Goal: Use online tool/utility: Use online tool/utility

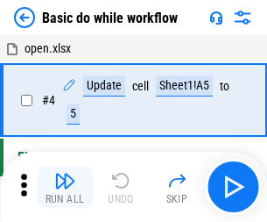
click at [65, 187] on img "button" at bounding box center [64, 180] width 21 height 21
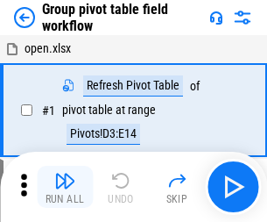
click at [65, 187] on img "button" at bounding box center [64, 180] width 21 height 21
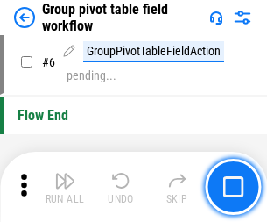
scroll to position [904, 0]
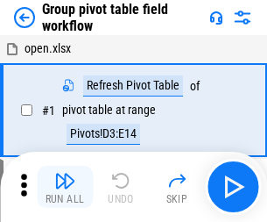
click at [65, 187] on img "button" at bounding box center [64, 180] width 21 height 21
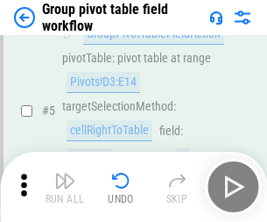
scroll to position [904, 0]
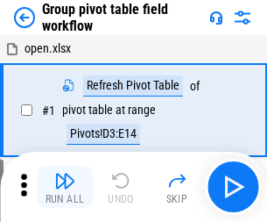
click at [65, 187] on img "button" at bounding box center [64, 180] width 21 height 21
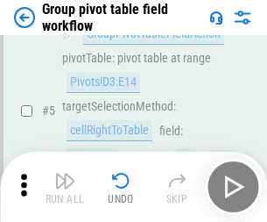
scroll to position [904, 0]
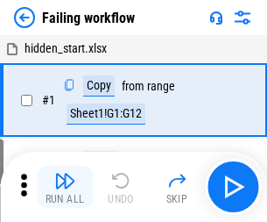
click at [65, 187] on img "button" at bounding box center [64, 180] width 21 height 21
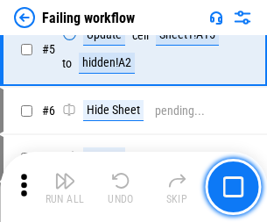
scroll to position [372, 0]
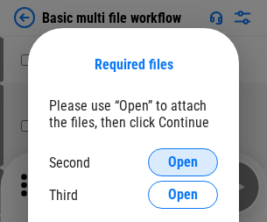
click at [183, 162] on span "Open" at bounding box center [183, 162] width 30 height 14
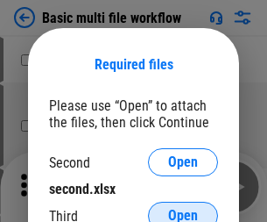
click at [183, 209] on span "Open" at bounding box center [183, 216] width 30 height 14
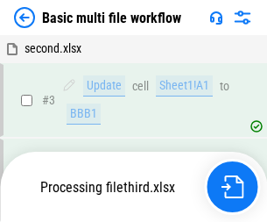
scroll to position [388, 0]
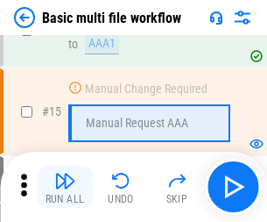
click at [65, 187] on img "button" at bounding box center [64, 180] width 21 height 21
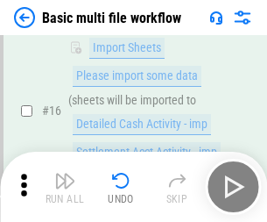
scroll to position [1167, 0]
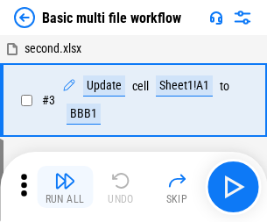
click at [65, 187] on img "button" at bounding box center [64, 180] width 21 height 21
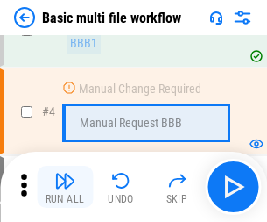
click at [65, 187] on img "button" at bounding box center [64, 180] width 21 height 21
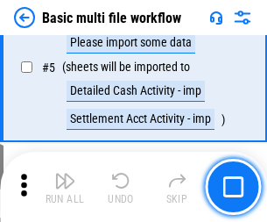
click at [65, 187] on img "button" at bounding box center [64, 180] width 21 height 21
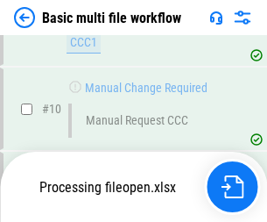
scroll to position [821, 0]
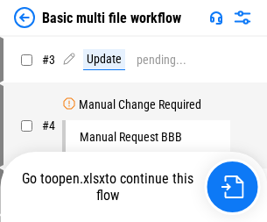
scroll to position [71, 0]
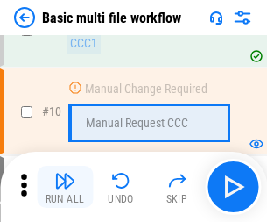
click at [65, 187] on img "button" at bounding box center [64, 180] width 21 height 21
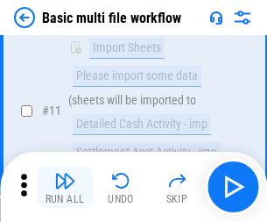
click at [65, 187] on img "button" at bounding box center [64, 180] width 21 height 21
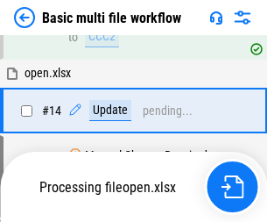
scroll to position [917, 0]
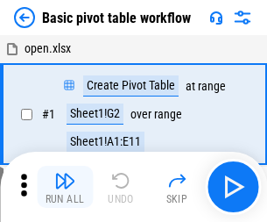
click at [65, 187] on img "button" at bounding box center [64, 180] width 21 height 21
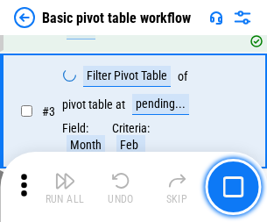
scroll to position [420, 0]
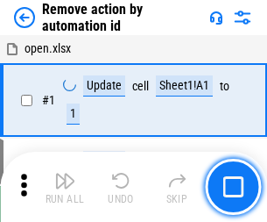
scroll to position [65, 0]
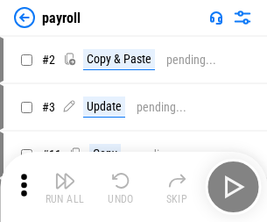
click at [65, 187] on img "button" at bounding box center [64, 180] width 21 height 21
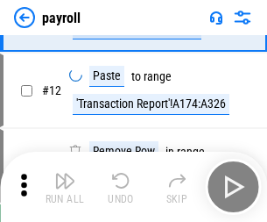
scroll to position [127, 0]
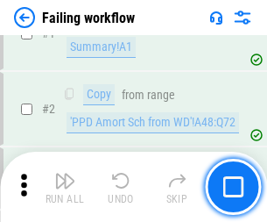
scroll to position [283, 0]
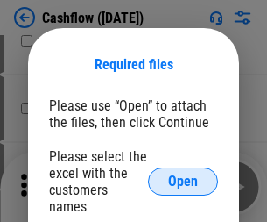
click at [183, 174] on span "Open" at bounding box center [183, 181] width 30 height 14
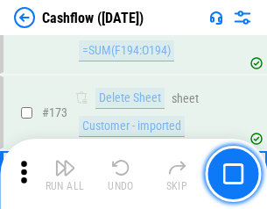
scroll to position [1855, 0]
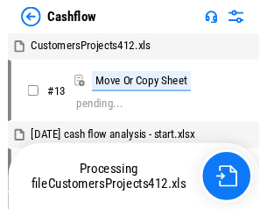
scroll to position [20, 0]
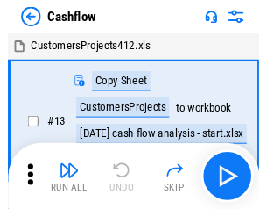
scroll to position [20, 0]
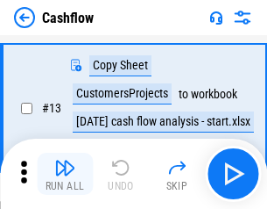
click at [65, 174] on img "button" at bounding box center [64, 167] width 21 height 21
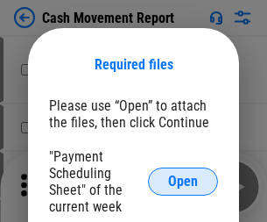
click at [183, 181] on span "Open" at bounding box center [183, 181] width 30 height 14
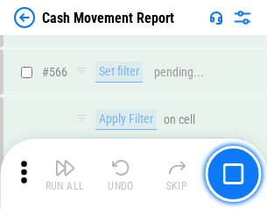
scroll to position [8033, 0]
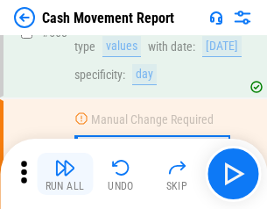
click at [65, 174] on img "button" at bounding box center [64, 167] width 21 height 21
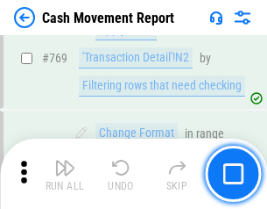
scroll to position [9740, 0]
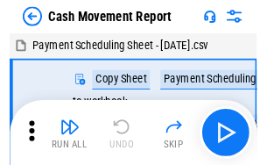
scroll to position [32, 0]
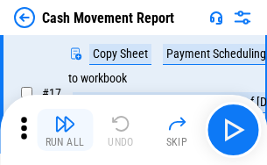
click at [65, 130] on img "button" at bounding box center [64, 123] width 21 height 21
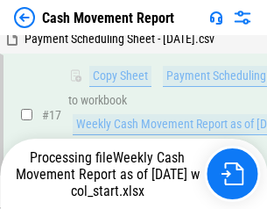
scroll to position [365, 0]
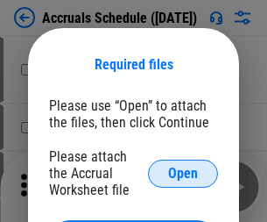
click at [183, 173] on span "Open" at bounding box center [183, 174] width 30 height 14
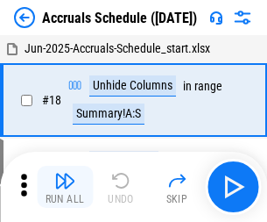
click at [65, 187] on img "button" at bounding box center [64, 180] width 21 height 21
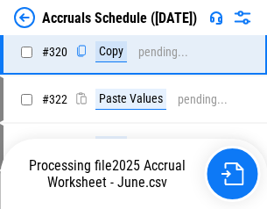
scroll to position [3260, 0]
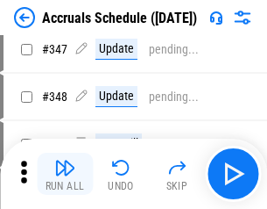
click at [65, 174] on img "button" at bounding box center [64, 167] width 21 height 21
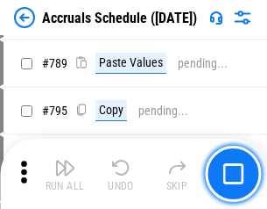
scroll to position [7363, 0]
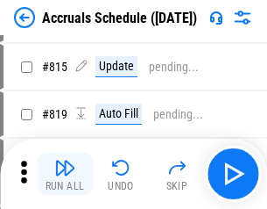
click at [65, 174] on img "button" at bounding box center [64, 167] width 21 height 21
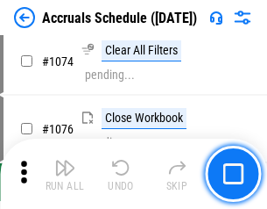
scroll to position [10498, 0]
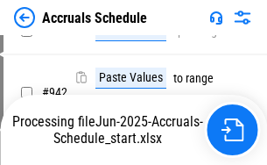
scroll to position [8407, 0]
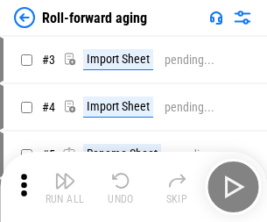
click at [65, 174] on img "button" at bounding box center [64, 180] width 21 height 21
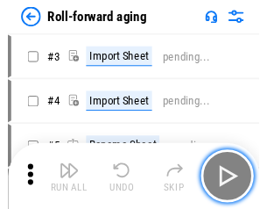
scroll to position [3, 0]
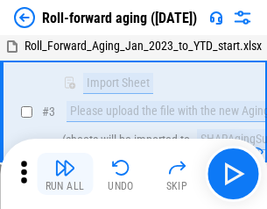
click at [65, 174] on img "button" at bounding box center [64, 167] width 21 height 21
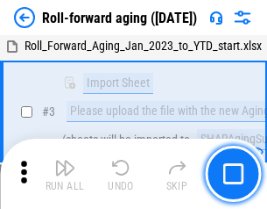
scroll to position [113, 0]
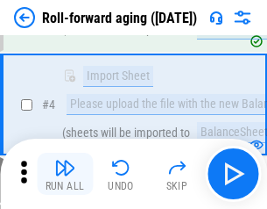
click at [65, 174] on img "button" at bounding box center [64, 167] width 21 height 21
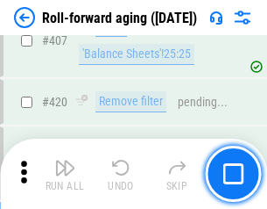
scroll to position [6078, 0]
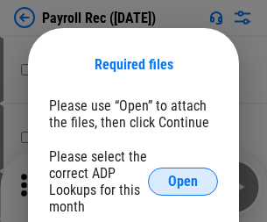
click at [183, 181] on span "Open" at bounding box center [183, 181] width 30 height 14
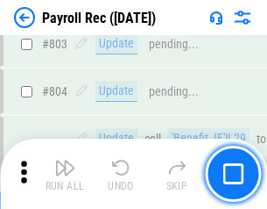
scroll to position [11136, 0]
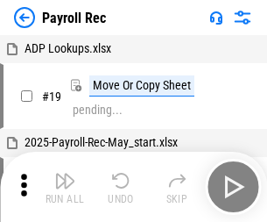
click at [65, 187] on img "button" at bounding box center [64, 180] width 21 height 21
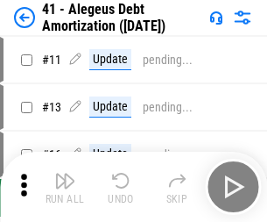
click at [65, 187] on img "button" at bounding box center [64, 180] width 21 height 21
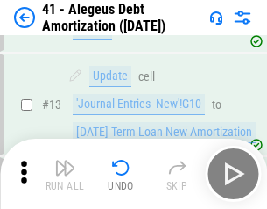
scroll to position [216, 0]
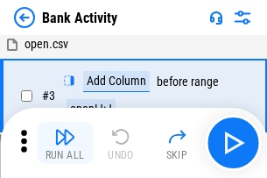
click at [65, 143] on img "button" at bounding box center [64, 136] width 21 height 21
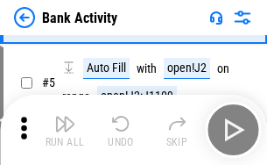
scroll to position [93, 0]
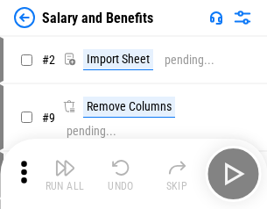
scroll to position [24, 0]
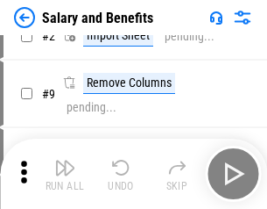
click at [65, 174] on img "button" at bounding box center [64, 167] width 21 height 21
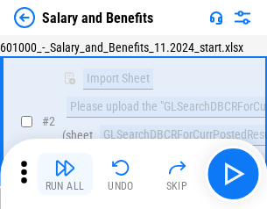
click at [65, 174] on img "button" at bounding box center [64, 167] width 21 height 21
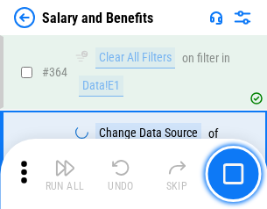
scroll to position [8254, 0]
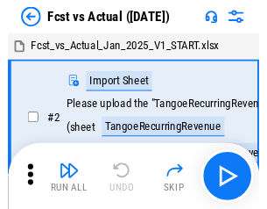
scroll to position [23, 0]
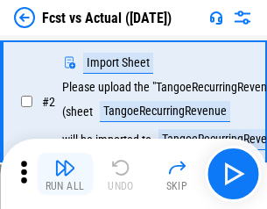
click at [65, 174] on img "button" at bounding box center [64, 167] width 21 height 21
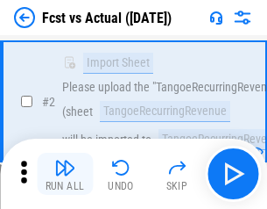
click at [65, 174] on img "button" at bounding box center [64, 167] width 21 height 21
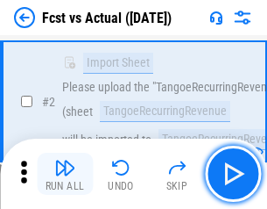
scroll to position [164, 0]
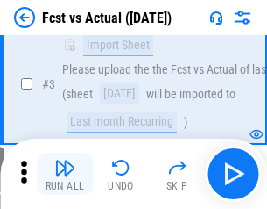
click at [65, 174] on img "button" at bounding box center [64, 167] width 21 height 21
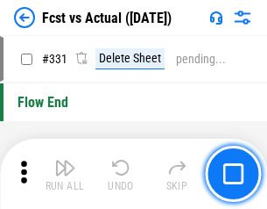
scroll to position [8390, 0]
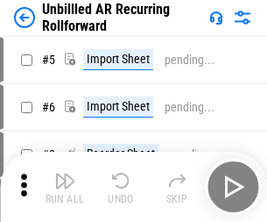
click at [65, 174] on img "button" at bounding box center [64, 180] width 21 height 21
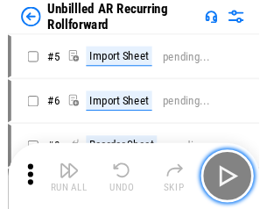
scroll to position [38, 0]
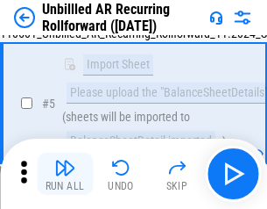
click at [65, 174] on img "button" at bounding box center [64, 167] width 21 height 21
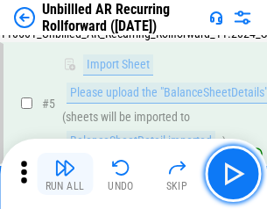
scroll to position [165, 0]
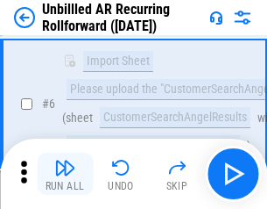
click at [65, 174] on img "button" at bounding box center [64, 167] width 21 height 21
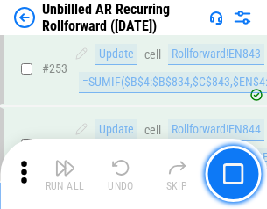
scroll to position [5954, 0]
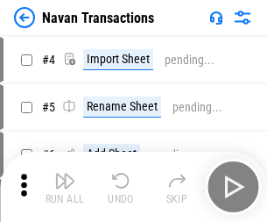
click at [65, 174] on img "button" at bounding box center [64, 180] width 21 height 21
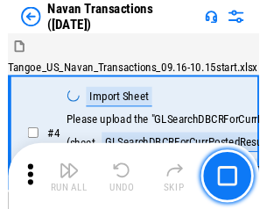
scroll to position [28, 0]
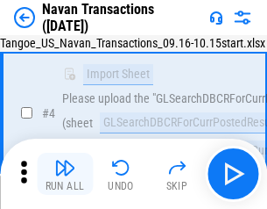
click at [65, 174] on img "button" at bounding box center [64, 167] width 21 height 21
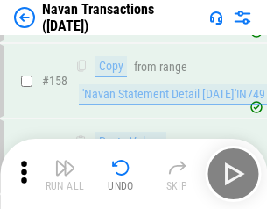
scroll to position [5683, 0]
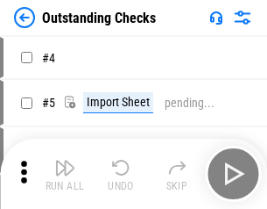
click at [65, 174] on img "button" at bounding box center [64, 167] width 21 height 21
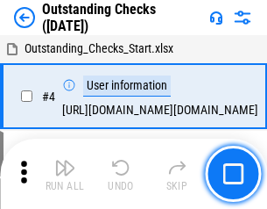
scroll to position [74, 0]
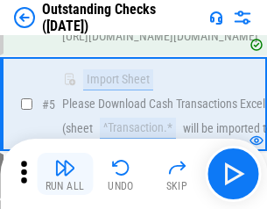
click at [65, 174] on img "button" at bounding box center [64, 167] width 21 height 21
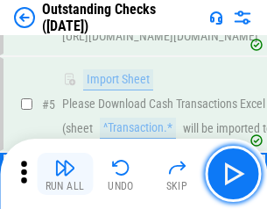
scroll to position [183, 0]
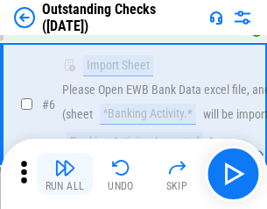
click at [65, 174] on img "button" at bounding box center [64, 167] width 21 height 21
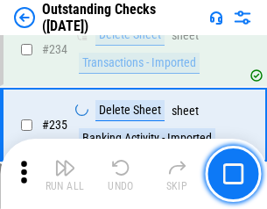
scroll to position [5322, 0]
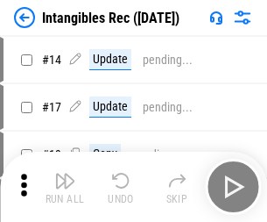
click at [65, 187] on img "button" at bounding box center [64, 180] width 21 height 21
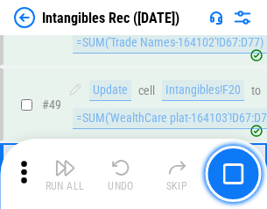
scroll to position [683, 0]
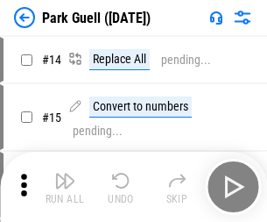
click at [65, 174] on img "button" at bounding box center [64, 180] width 21 height 21
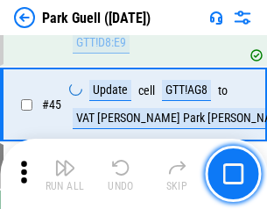
scroll to position [2192, 0]
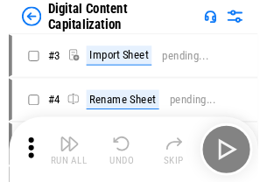
scroll to position [51, 0]
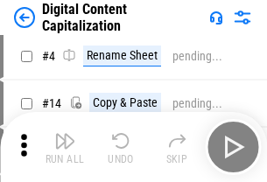
click at [65, 147] on img "button" at bounding box center [64, 141] width 21 height 21
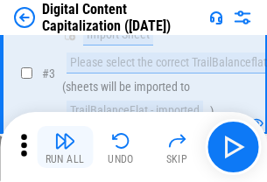
click at [65, 147] on img "button" at bounding box center [64, 141] width 21 height 21
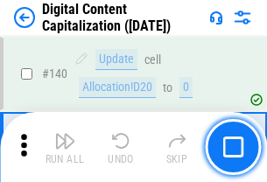
scroll to position [1859, 0]
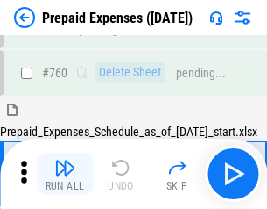
click at [65, 174] on img "button" at bounding box center [64, 167] width 21 height 21
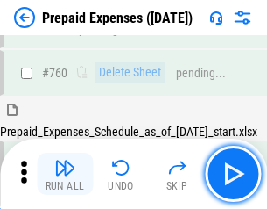
scroll to position [4858, 0]
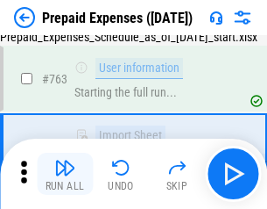
click at [65, 174] on img "button" at bounding box center [64, 167] width 21 height 21
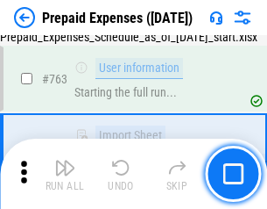
scroll to position [4961, 0]
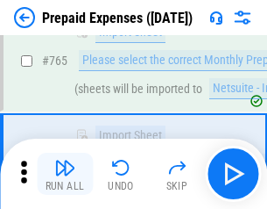
click at [65, 174] on img "button" at bounding box center [64, 167] width 21 height 21
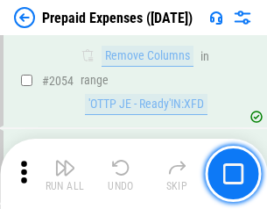
scroll to position [18322, 0]
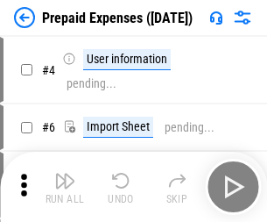
click at [65, 187] on img "button" at bounding box center [64, 180] width 21 height 21
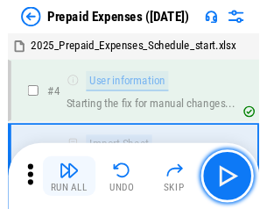
scroll to position [77, 0]
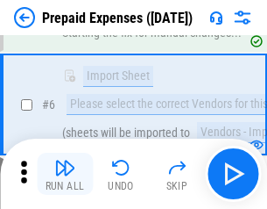
click at [65, 174] on img "button" at bounding box center [64, 167] width 21 height 21
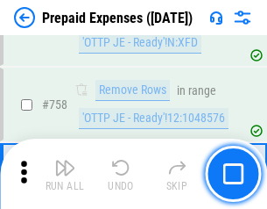
scroll to position [6245, 0]
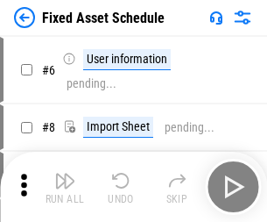
click at [65, 187] on img "button" at bounding box center [64, 180] width 21 height 21
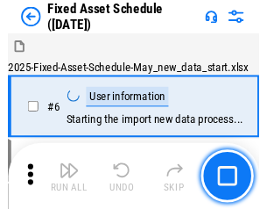
scroll to position [95, 0]
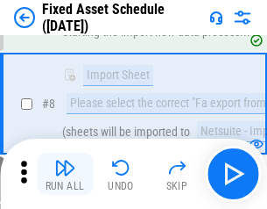
click at [65, 174] on img "button" at bounding box center [64, 167] width 21 height 21
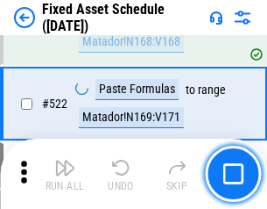
scroll to position [6092, 0]
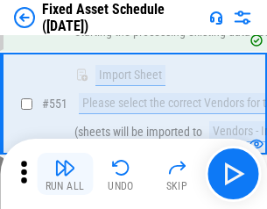
click at [65, 174] on img "button" at bounding box center [64, 167] width 21 height 21
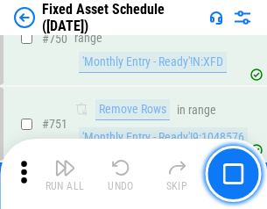
scroll to position [8545, 0]
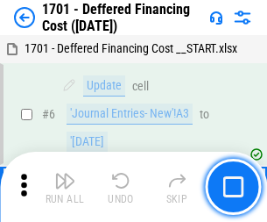
scroll to position [210, 0]
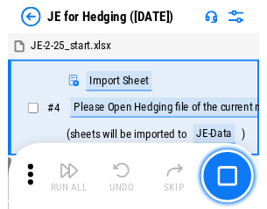
scroll to position [3, 0]
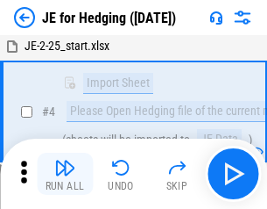
click at [65, 174] on img "button" at bounding box center [64, 167] width 21 height 21
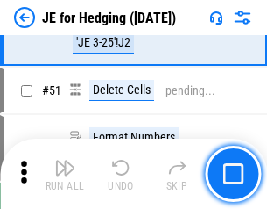
scroll to position [1135, 0]
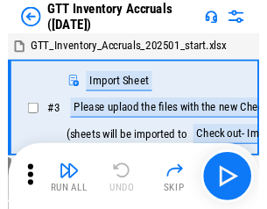
scroll to position [3, 0]
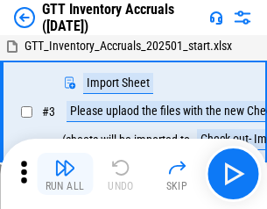
click at [65, 174] on img "button" at bounding box center [64, 167] width 21 height 21
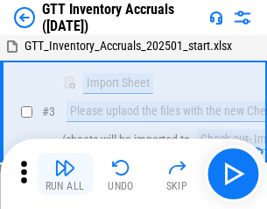
click at [65, 174] on img "button" at bounding box center [64, 167] width 21 height 21
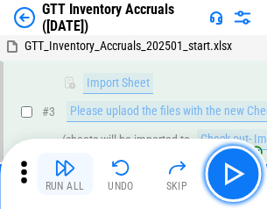
scroll to position [113, 0]
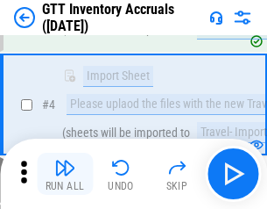
click at [65, 174] on img "button" at bounding box center [64, 167] width 21 height 21
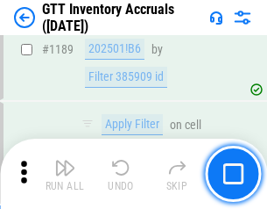
scroll to position [14313, 0]
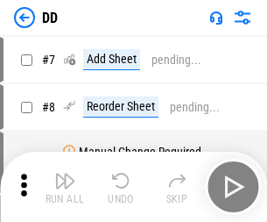
click at [65, 187] on img "button" at bounding box center [64, 180] width 21 height 21
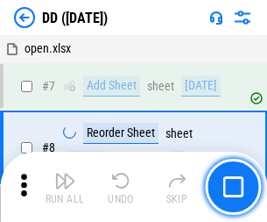
scroll to position [169, 0]
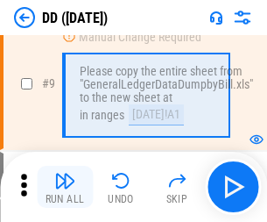
click at [65, 187] on img "button" at bounding box center [64, 180] width 21 height 21
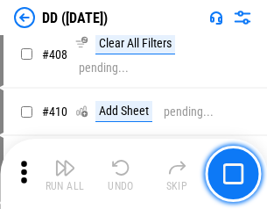
scroll to position [7842, 0]
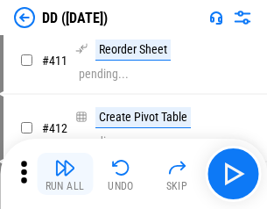
click at [65, 174] on img "button" at bounding box center [64, 167] width 21 height 21
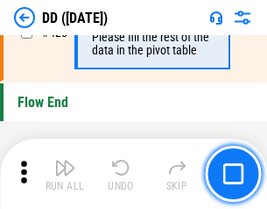
scroll to position [8389, 0]
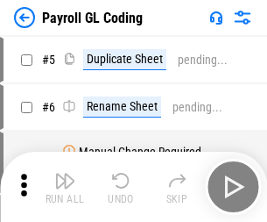
click at [65, 187] on img "button" at bounding box center [64, 180] width 21 height 21
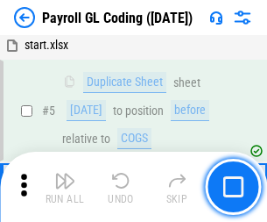
scroll to position [210, 0]
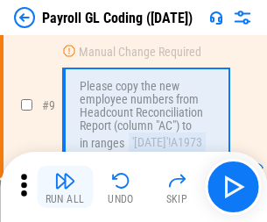
click at [65, 187] on img "button" at bounding box center [64, 180] width 21 height 21
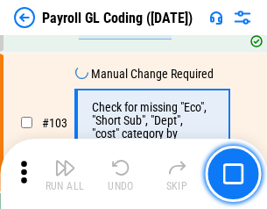
scroll to position [4112, 0]
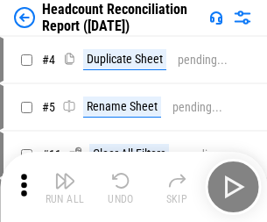
click at [65, 187] on img "button" at bounding box center [64, 180] width 21 height 21
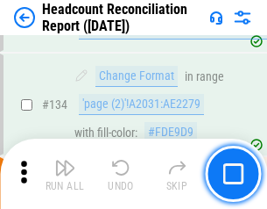
scroll to position [2107, 0]
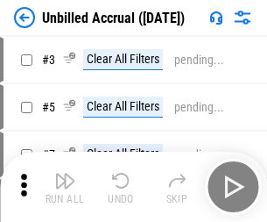
click at [65, 187] on img "button" at bounding box center [64, 180] width 21 height 21
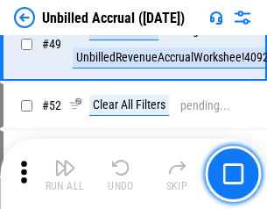
scroll to position [1590, 0]
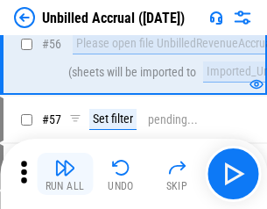
click at [65, 174] on img "button" at bounding box center [64, 167] width 21 height 21
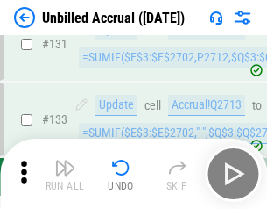
scroll to position [5221, 0]
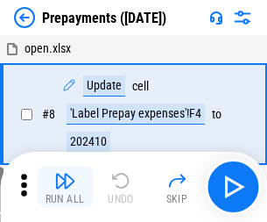
click at [65, 187] on img "button" at bounding box center [64, 180] width 21 height 21
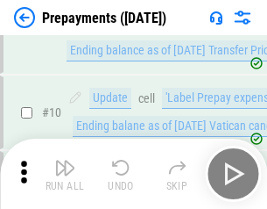
scroll to position [110, 0]
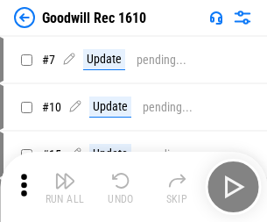
click at [65, 187] on img "button" at bounding box center [64, 180] width 21 height 21
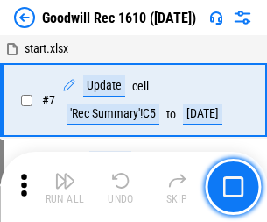
scroll to position [300, 0]
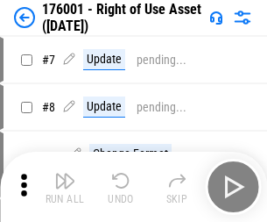
click at [65, 187] on img "button" at bounding box center [64, 180] width 21 height 21
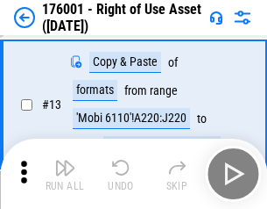
scroll to position [113, 0]
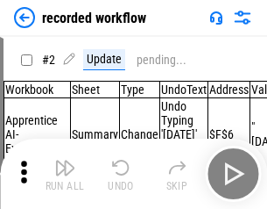
click at [65, 174] on img "button" at bounding box center [64, 167] width 21 height 21
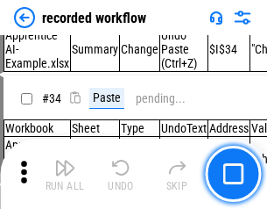
scroll to position [5478, 0]
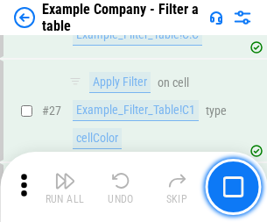
scroll to position [1604, 0]
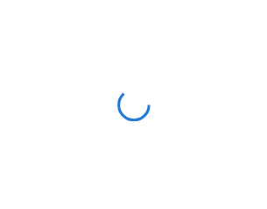
scroll to position [27, 0]
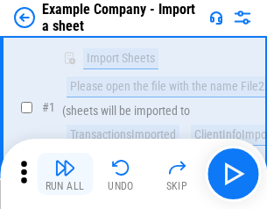
click at [65, 174] on img "button" at bounding box center [64, 167] width 21 height 21
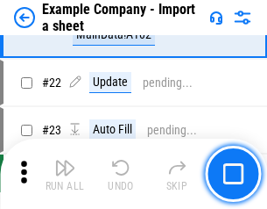
scroll to position [387, 0]
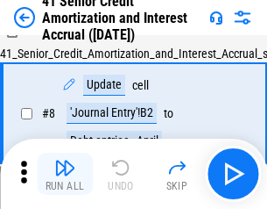
click at [65, 174] on img "button" at bounding box center [64, 167] width 21 height 21
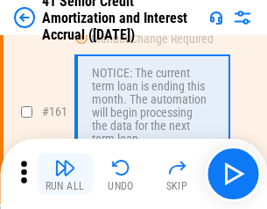
click at [65, 174] on img "button" at bounding box center [64, 167] width 21 height 21
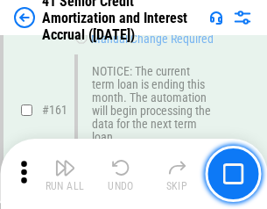
scroll to position [1875, 0]
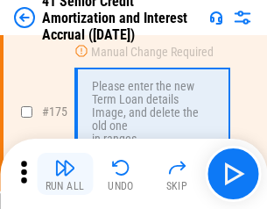
click at [65, 174] on img "button" at bounding box center [64, 167] width 21 height 21
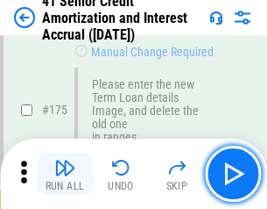
scroll to position [2053, 0]
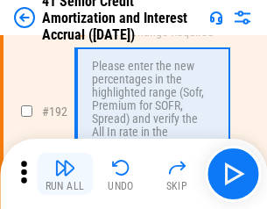
click at [65, 174] on img "button" at bounding box center [64, 167] width 21 height 21
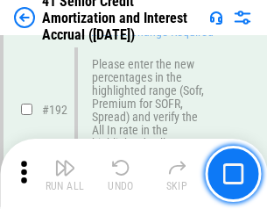
scroll to position [2237, 0]
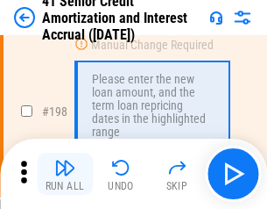
click at [65, 174] on img "button" at bounding box center [64, 167] width 21 height 21
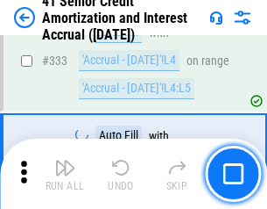
scroll to position [4478, 0]
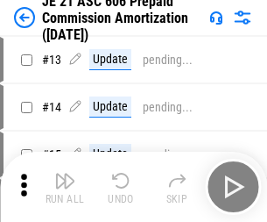
click at [65, 174] on img "button" at bounding box center [64, 180] width 21 height 21
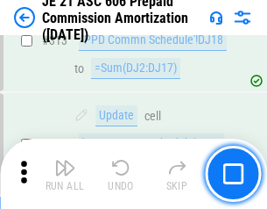
scroll to position [3273, 0]
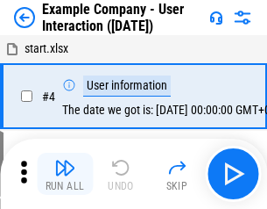
click at [65, 174] on img "button" at bounding box center [64, 167] width 21 height 21
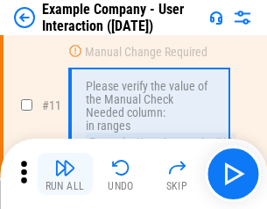
click at [65, 174] on img "button" at bounding box center [64, 167] width 21 height 21
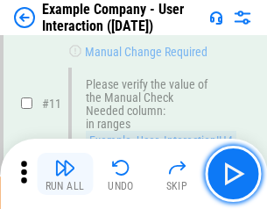
scroll to position [379, 0]
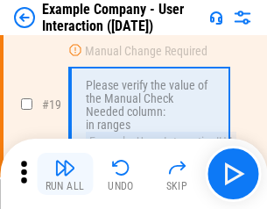
click at [65, 174] on img "button" at bounding box center [64, 167] width 21 height 21
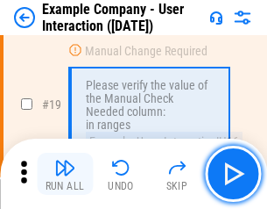
click at [65, 174] on img "button" at bounding box center [64, 167] width 21 height 21
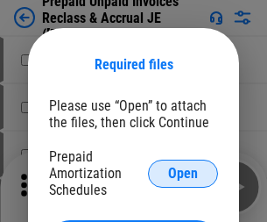
click at [183, 173] on span "Open" at bounding box center [183, 174] width 30 height 14
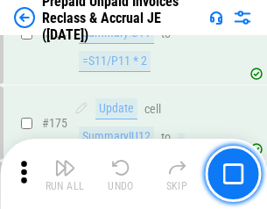
scroll to position [2366, 0]
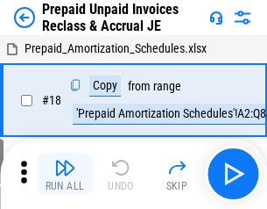
click at [65, 174] on img "button" at bounding box center [64, 167] width 21 height 21
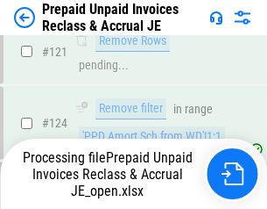
scroll to position [1436, 0]
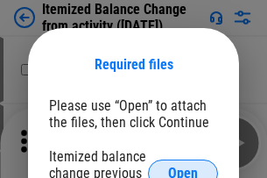
click at [183, 167] on span "Open" at bounding box center [183, 174] width 30 height 14
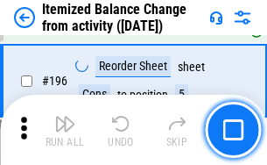
scroll to position [3373, 0]
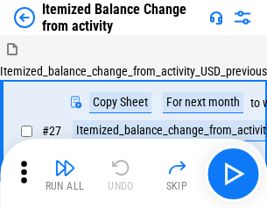
scroll to position [27, 0]
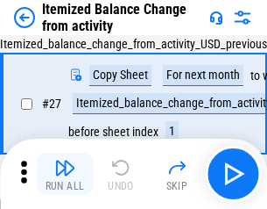
click at [65, 174] on img "button" at bounding box center [64, 167] width 21 height 21
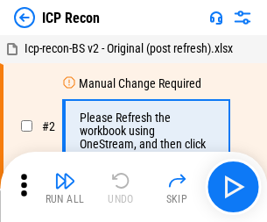
scroll to position [8, 0]
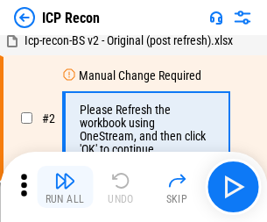
click at [65, 187] on img "button" at bounding box center [64, 180] width 21 height 21
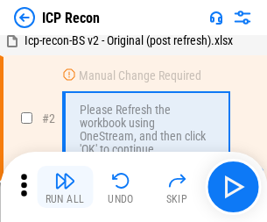
click at [65, 187] on img "button" at bounding box center [64, 180] width 21 height 21
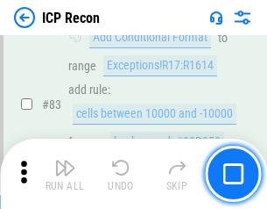
scroll to position [1718, 0]
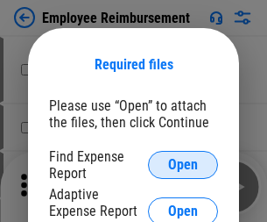
click at [183, 165] on span "Open" at bounding box center [183, 165] width 30 height 14
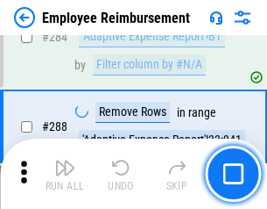
scroll to position [4764, 0]
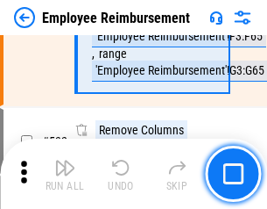
click at [65, 174] on img "button" at bounding box center [64, 167] width 21 height 21
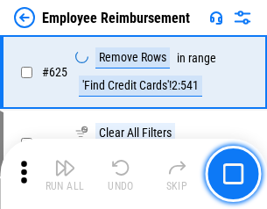
scroll to position [10494, 0]
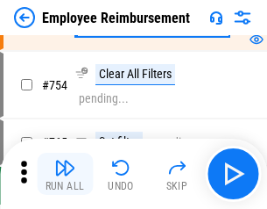
click at [65, 174] on img "button" at bounding box center [64, 167] width 21 height 21
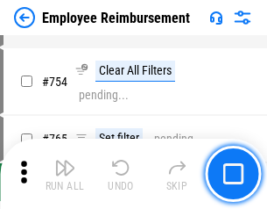
scroll to position [12297, 0]
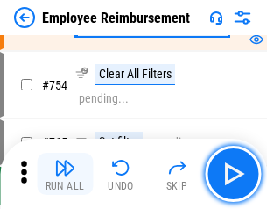
click at [65, 174] on img "button" at bounding box center [64, 167] width 21 height 21
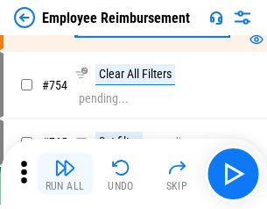
click at [65, 174] on img "button" at bounding box center [64, 167] width 21 height 21
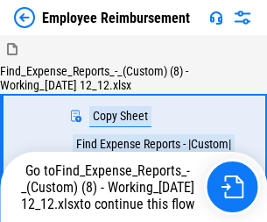
scroll to position [60, 0]
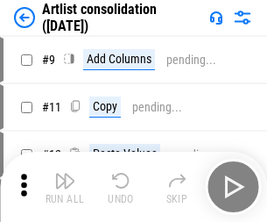
click at [65, 187] on img "button" at bounding box center [64, 180] width 21 height 21
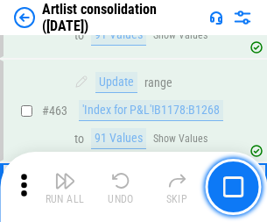
scroll to position [7675, 0]
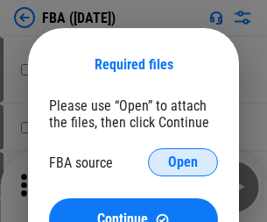
click at [183, 162] on span "Open" at bounding box center [183, 162] width 30 height 14
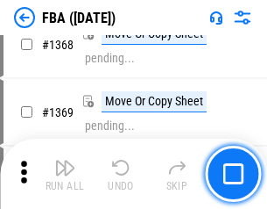
scroll to position [18824, 0]
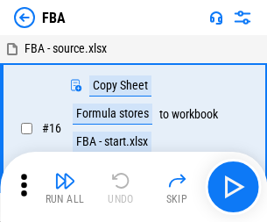
scroll to position [18, 0]
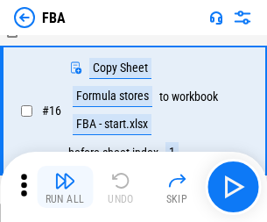
click at [65, 187] on img "button" at bounding box center [64, 180] width 21 height 21
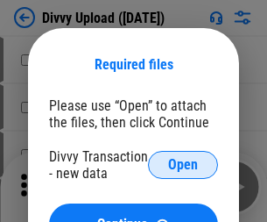
click at [183, 165] on span "Open" at bounding box center [183, 165] width 30 height 14
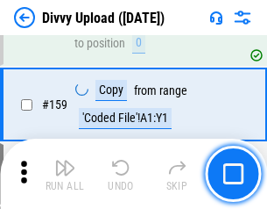
scroll to position [1815, 0]
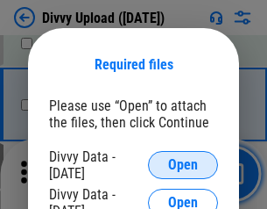
click at [183, 165] on span "Open" at bounding box center [183, 165] width 30 height 14
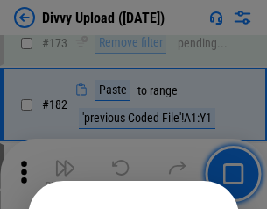
scroll to position [1968, 0]
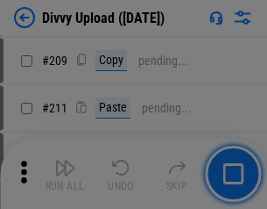
scroll to position [2977, 0]
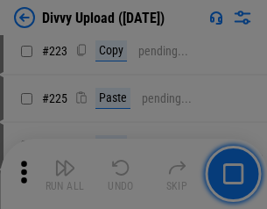
scroll to position [3498, 0]
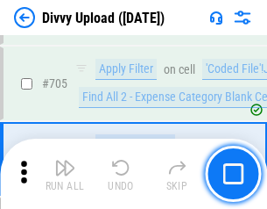
scroll to position [11990, 0]
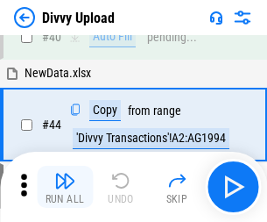
click at [65, 187] on img "button" at bounding box center [64, 180] width 21 height 21
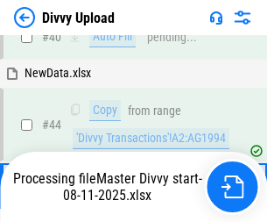
scroll to position [193, 0]
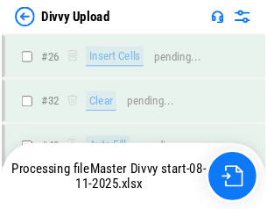
scroll to position [1815, 0]
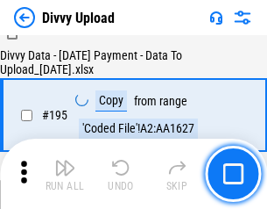
scroll to position [2450, 0]
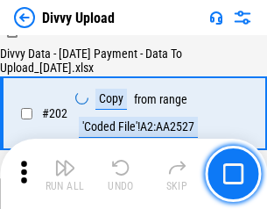
scroll to position [2836, 0]
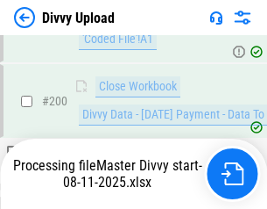
scroll to position [2836, 0]
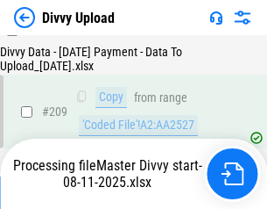
scroll to position [3223, 0]
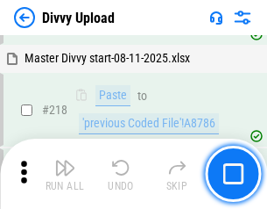
scroll to position [3894, 0]
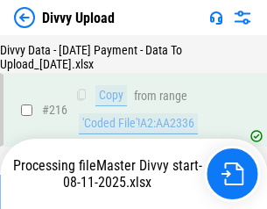
scroll to position [3609, 0]
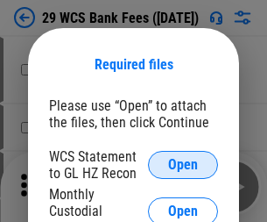
click at [183, 165] on span "Open" at bounding box center [183, 165] width 30 height 14
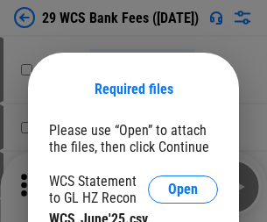
scroll to position [25, 0]
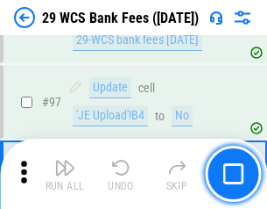
scroll to position [1708, 0]
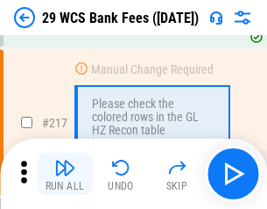
click at [65, 174] on img "button" at bounding box center [64, 167] width 21 height 21
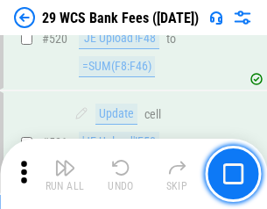
scroll to position [9046, 0]
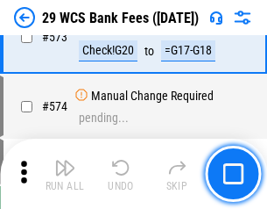
click at [65, 174] on img "button" at bounding box center [64, 167] width 21 height 21
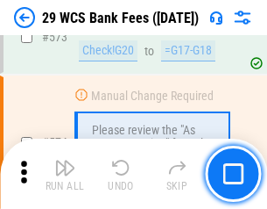
scroll to position [9706, 0]
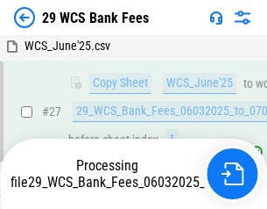
scroll to position [350, 0]
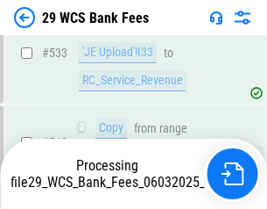
scroll to position [9585, 0]
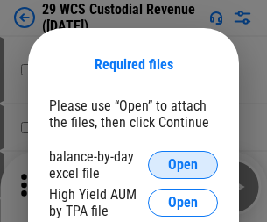
click at [183, 165] on span "Open" at bounding box center [183, 165] width 30 height 14
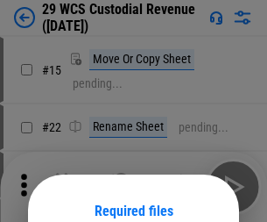
scroll to position [146, 0]
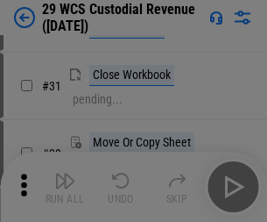
scroll to position [376, 0]
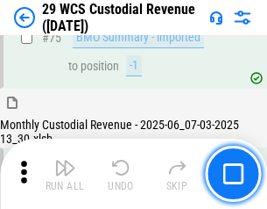
scroll to position [1831, 0]
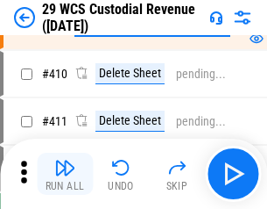
click at [65, 174] on img "button" at bounding box center [64, 167] width 21 height 21
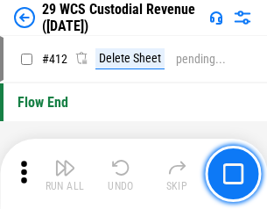
scroll to position [8371, 0]
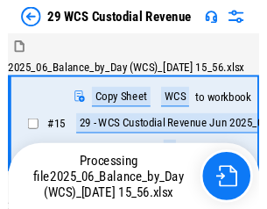
scroll to position [32, 0]
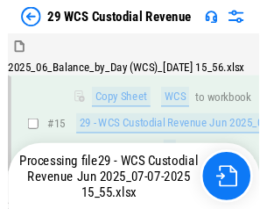
scroll to position [397, 0]
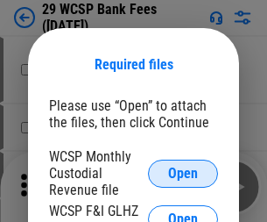
click at [183, 173] on span "Open" at bounding box center [183, 174] width 30 height 14
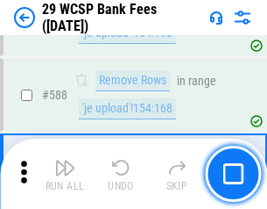
scroll to position [6899, 0]
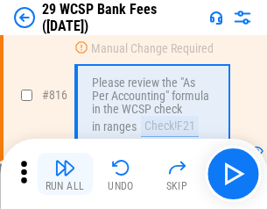
click at [65, 174] on img "button" at bounding box center [64, 167] width 21 height 21
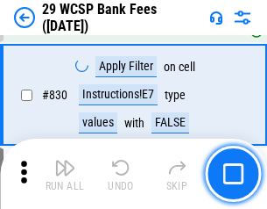
scroll to position [11121, 0]
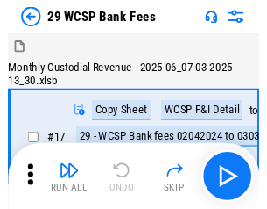
scroll to position [42, 0]
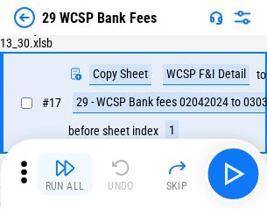
click at [65, 174] on img "button" at bounding box center [64, 167] width 21 height 21
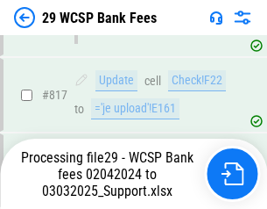
scroll to position [10777, 0]
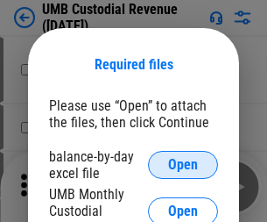
click at [183, 165] on span "Open" at bounding box center [183, 165] width 30 height 14
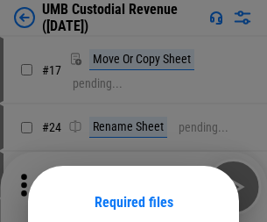
scroll to position [138, 0]
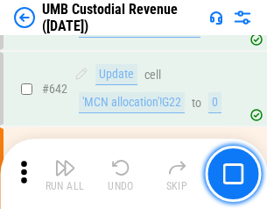
scroll to position [9078, 0]
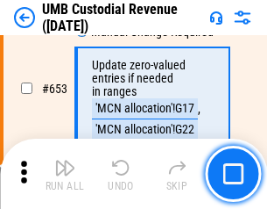
click at [65, 174] on img "button" at bounding box center [64, 167] width 21 height 21
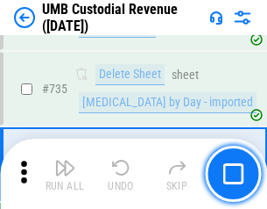
scroll to position [10718, 0]
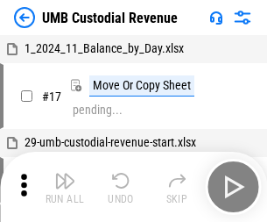
scroll to position [13, 0]
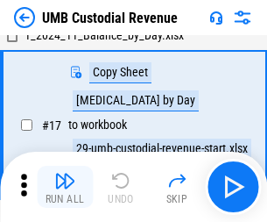
click at [65, 187] on img "button" at bounding box center [64, 180] width 21 height 21
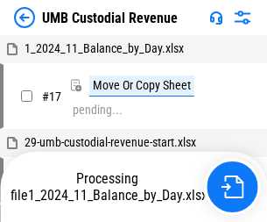
scroll to position [13, 0]
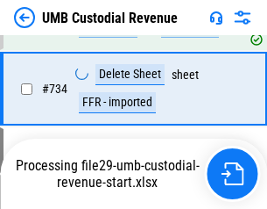
scroll to position [10677, 0]
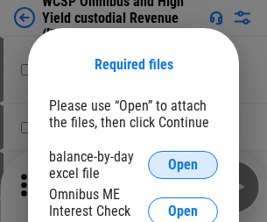
click at [183, 165] on span "Open" at bounding box center [183, 165] width 30 height 14
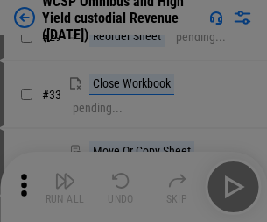
scroll to position [401, 0]
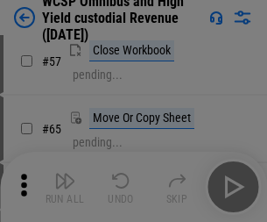
scroll to position [764, 0]
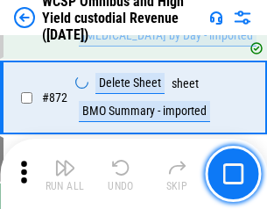
scroll to position [14834, 0]
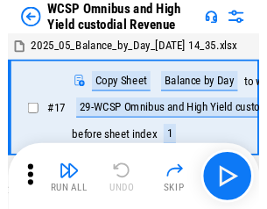
scroll to position [10, 0]
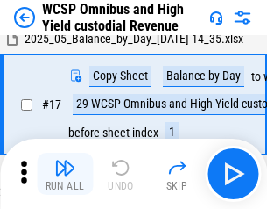
click at [65, 174] on img "button" at bounding box center [64, 167] width 21 height 21
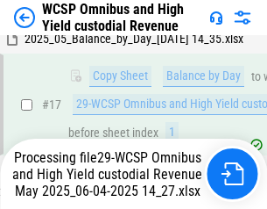
scroll to position [365, 0]
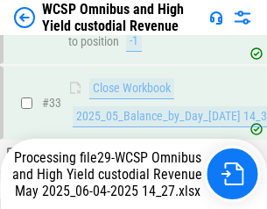
scroll to position [868, 0]
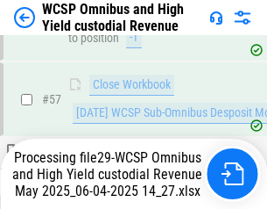
scroll to position [1798, 0]
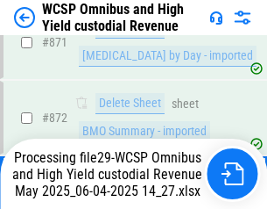
scroll to position [14794, 0]
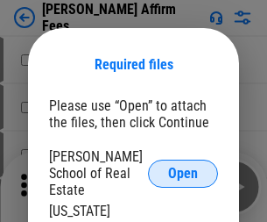
click at [183, 167] on span "Open" at bounding box center [183, 174] width 30 height 14
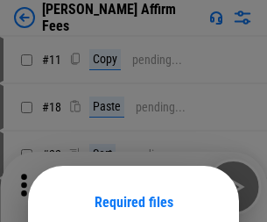
scroll to position [138, 0]
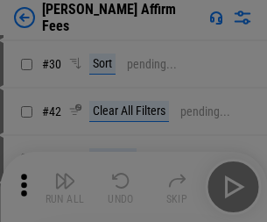
scroll to position [357, 0]
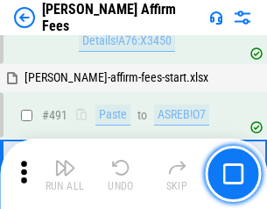
scroll to position [4766, 0]
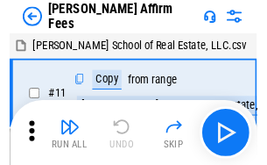
scroll to position [18, 0]
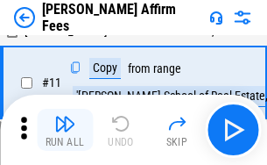
click at [65, 130] on img "button" at bounding box center [64, 123] width 21 height 21
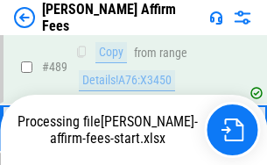
scroll to position [4597, 0]
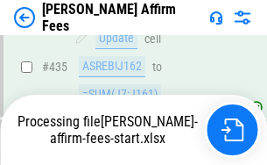
scroll to position [4597, 0]
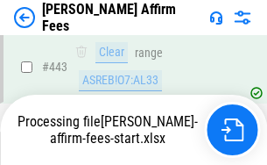
scroll to position [4597, 0]
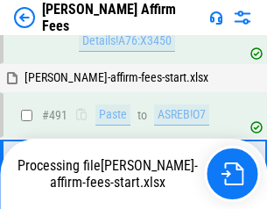
scroll to position [4677, 0]
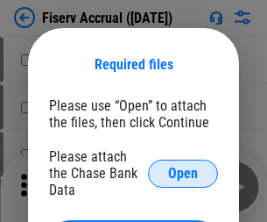
click at [183, 167] on span "Open" at bounding box center [183, 174] width 30 height 14
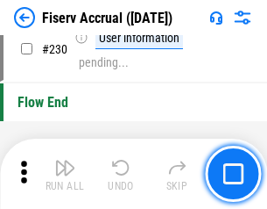
scroll to position [5554, 0]
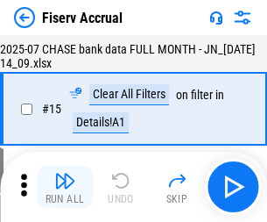
click at [65, 187] on img "button" at bounding box center [64, 180] width 21 height 21
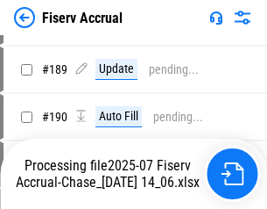
scroll to position [4505, 0]
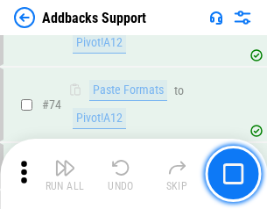
scroll to position [1276, 0]
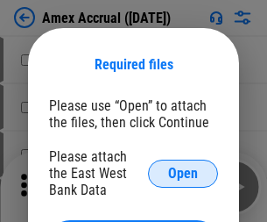
click at [183, 173] on span "Open" at bounding box center [183, 174] width 30 height 14
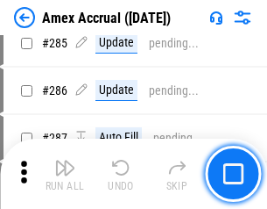
scroll to position [4799, 0]
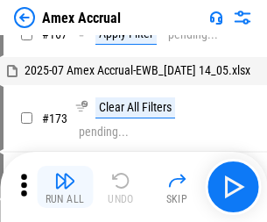
click at [65, 187] on img "button" at bounding box center [64, 180] width 21 height 21
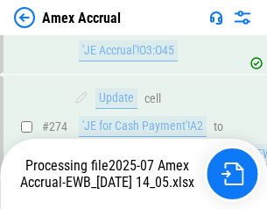
scroll to position [5006, 0]
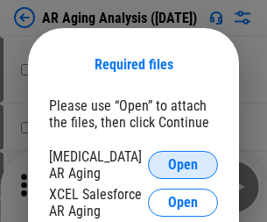
click at [183, 162] on span "Open" at bounding box center [183, 165] width 30 height 14
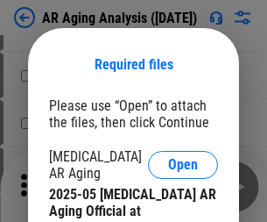
scroll to position [528, 0]
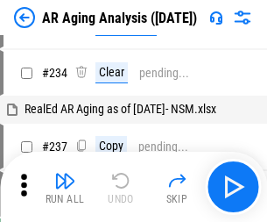
scroll to position [18, 0]
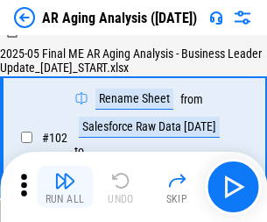
click at [65, 187] on img "button" at bounding box center [64, 180] width 21 height 21
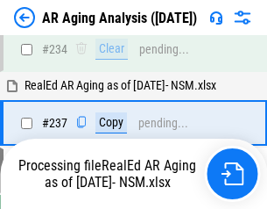
scroll to position [2717, 0]
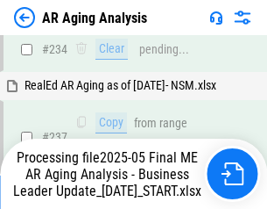
scroll to position [2697, 0]
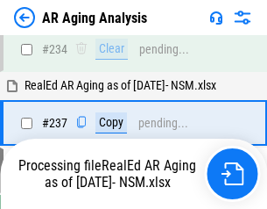
scroll to position [2697, 0]
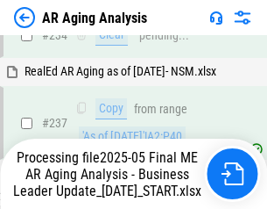
scroll to position [2769, 0]
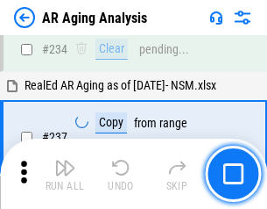
scroll to position [2697, 0]
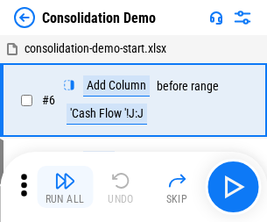
click at [65, 187] on img "button" at bounding box center [64, 180] width 21 height 21
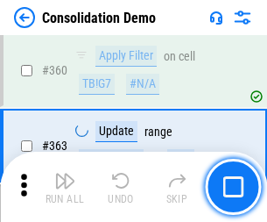
scroll to position [5875, 0]
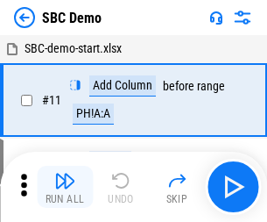
click at [65, 187] on img "button" at bounding box center [64, 180] width 21 height 21
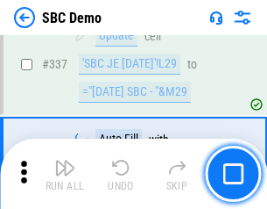
scroll to position [4611, 0]
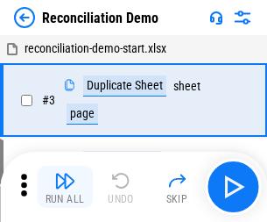
click at [65, 187] on img "button" at bounding box center [64, 180] width 21 height 21
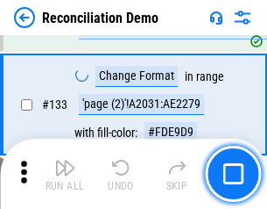
scroll to position [2081, 0]
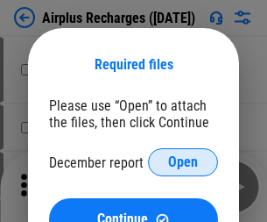
click at [183, 162] on span "Open" at bounding box center [183, 162] width 30 height 14
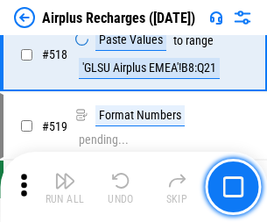
scroll to position [7542, 0]
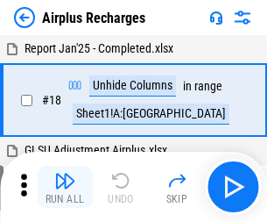
click at [65, 187] on img "button" at bounding box center [64, 180] width 21 height 21
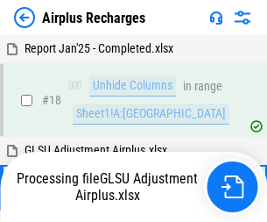
scroll to position [77, 0]
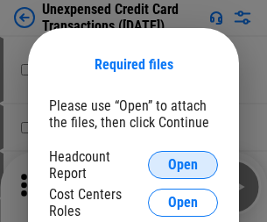
click at [183, 165] on span "Open" at bounding box center [183, 165] width 30 height 14
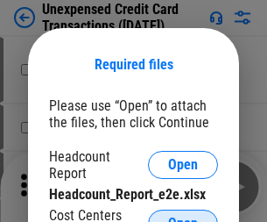
click at [183, 216] on span "Open" at bounding box center [183, 223] width 30 height 14
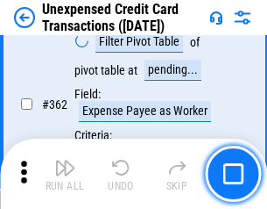
scroll to position [4507, 0]
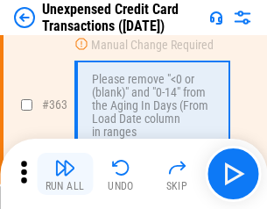
click at [65, 174] on img "button" at bounding box center [64, 167] width 21 height 21
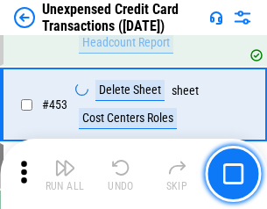
scroll to position [5978, 0]
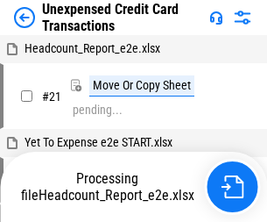
scroll to position [27, 0]
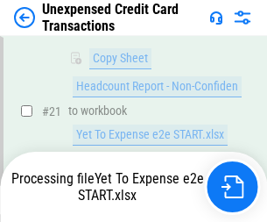
scroll to position [285, 0]
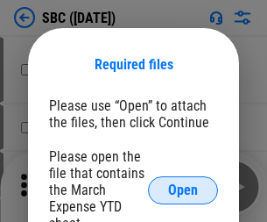
click at [183, 189] on span "Open" at bounding box center [183, 190] width 30 height 14
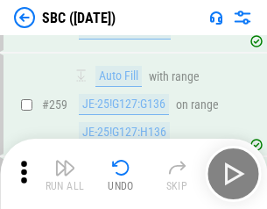
scroll to position [3425, 0]
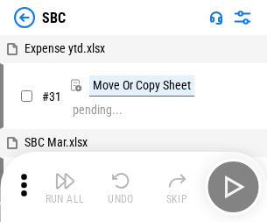
click at [65, 187] on img "button" at bounding box center [64, 180] width 21 height 21
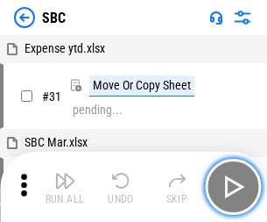
scroll to position [18, 0]
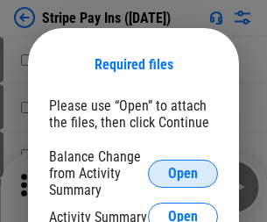
click at [183, 173] on span "Open" at bounding box center [183, 174] width 30 height 14
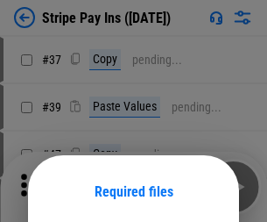
scroll to position [127, 0]
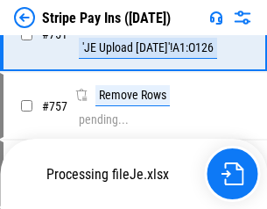
scroll to position [9230, 0]
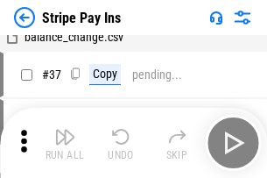
click at [65, 143] on img "button" at bounding box center [64, 136] width 21 height 21
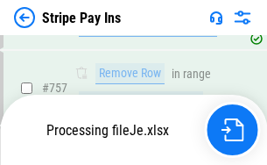
scroll to position [9191, 0]
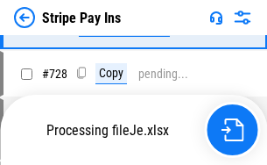
scroll to position [9191, 0]
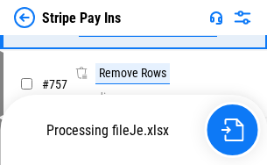
scroll to position [9191, 0]
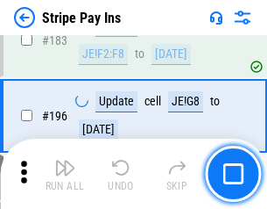
scroll to position [2372, 0]
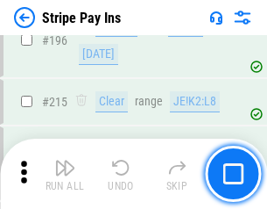
click at [65, 174] on img "button" at bounding box center [64, 167] width 21 height 21
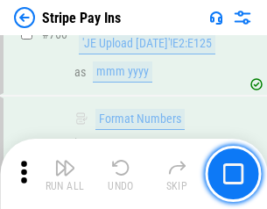
scroll to position [9169, 0]
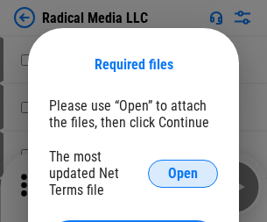
click at [183, 173] on span "Open" at bounding box center [183, 174] width 30 height 14
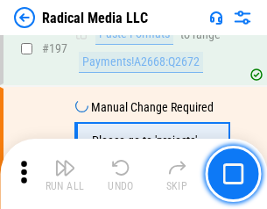
scroll to position [4054, 0]
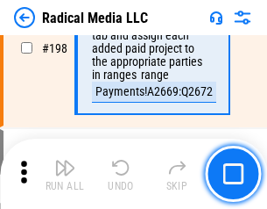
click at [65, 174] on img "button" at bounding box center [64, 167] width 21 height 21
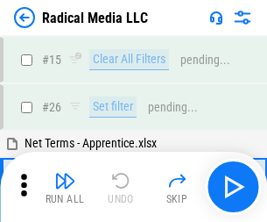
scroll to position [98, 0]
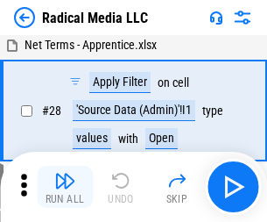
click at [65, 187] on img "button" at bounding box center [64, 180] width 21 height 21
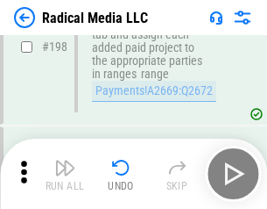
scroll to position [4394, 0]
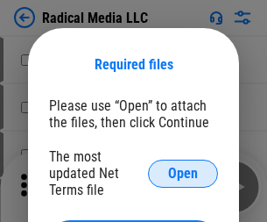
click at [183, 173] on span "Open" at bounding box center [183, 174] width 30 height 14
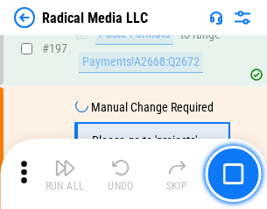
scroll to position [4054, 0]
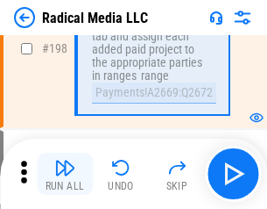
click at [65, 174] on img "button" at bounding box center [64, 167] width 21 height 21
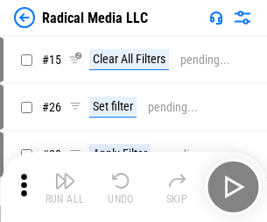
scroll to position [98, 0]
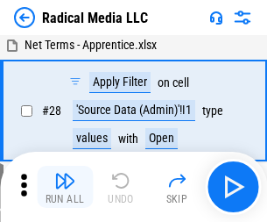
click at [65, 187] on img "button" at bounding box center [64, 180] width 21 height 21
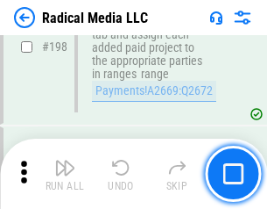
scroll to position [4394, 0]
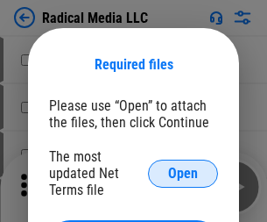
click at [183, 173] on span "Open" at bounding box center [183, 174] width 30 height 14
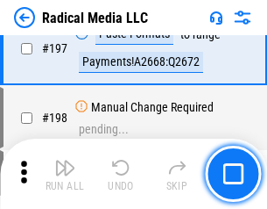
scroll to position [4054, 0]
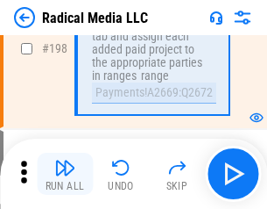
click at [65, 174] on img "button" at bounding box center [64, 167] width 21 height 21
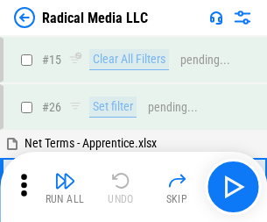
scroll to position [98, 0]
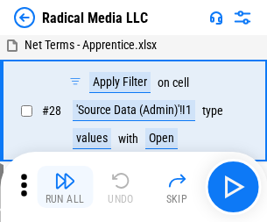
click at [65, 187] on img "button" at bounding box center [64, 180] width 21 height 21
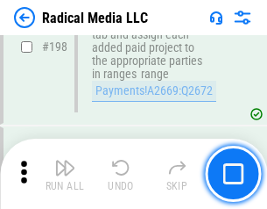
scroll to position [4394, 0]
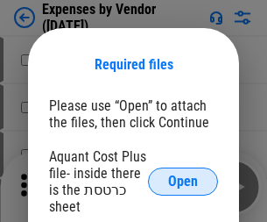
click at [183, 181] on span "Open" at bounding box center [183, 181] width 30 height 14
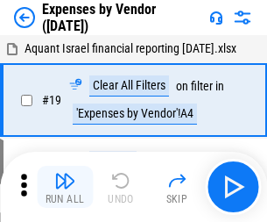
click at [65, 187] on img "button" at bounding box center [64, 180] width 21 height 21
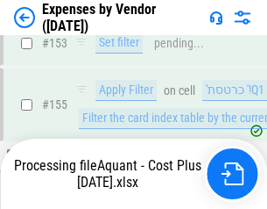
scroll to position [1292, 0]
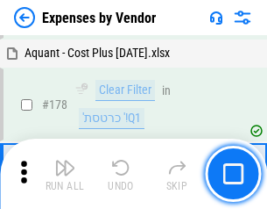
scroll to position [1367, 0]
